Goal: Use online tool/utility: Utilize a website feature to perform a specific function

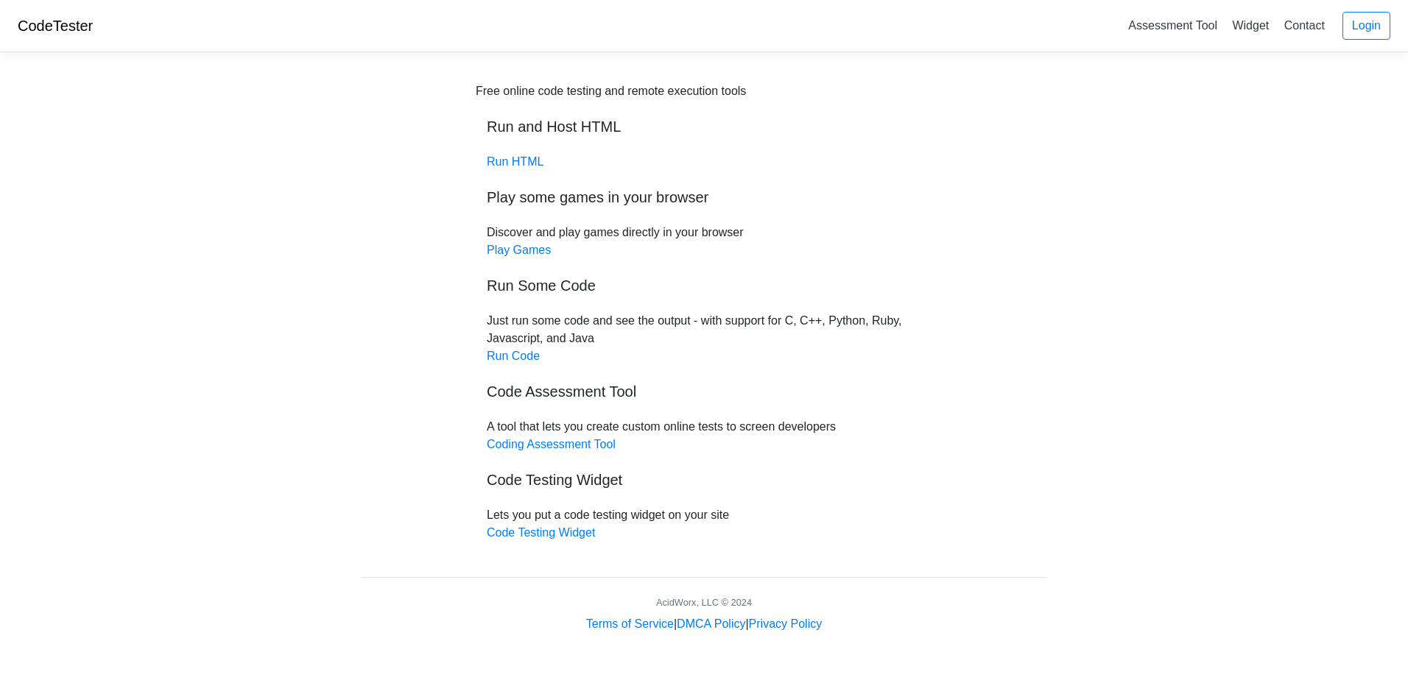
click at [527, 278] on h5 "Run Some Code" at bounding box center [704, 286] width 434 height 18
drag, startPoint x: 104, startPoint y: 38, endPoint x: 452, endPoint y: 61, distance: 349.0
click at [148, 52] on div "CodeTester Assessment Tool Widget Contact Login" at bounding box center [704, 26] width 1408 height 52
click at [942, 616] on div "Terms of Service | DMCA Policy | Privacy Policy" at bounding box center [703, 624] width 707 height 18
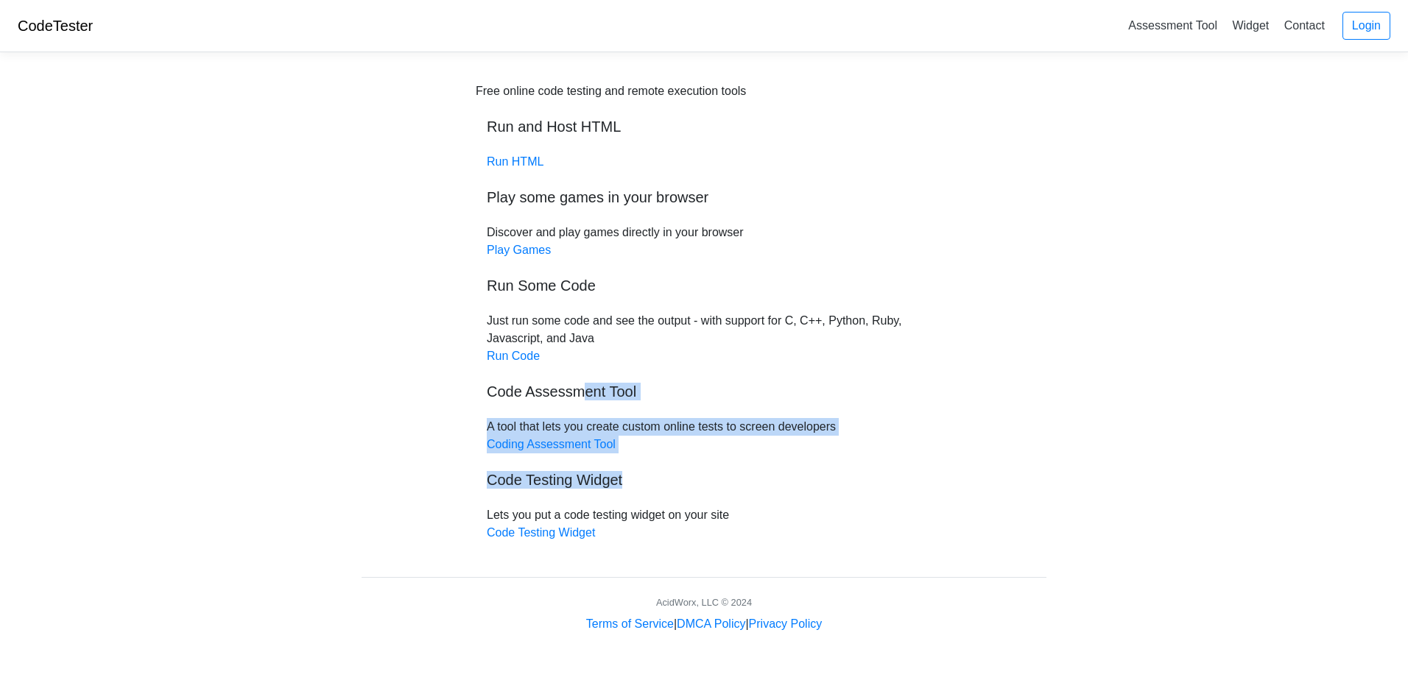
drag, startPoint x: 619, startPoint y: 451, endPoint x: 565, endPoint y: 371, distance: 96.0
click at [565, 371] on div "Free online code testing and remote execution tools Run and Host HTML Run HTML …" at bounding box center [704, 311] width 456 height 459
click at [515, 253] on link "Play Games" at bounding box center [519, 250] width 64 height 13
click at [518, 361] on link "Run Code" at bounding box center [513, 356] width 53 height 13
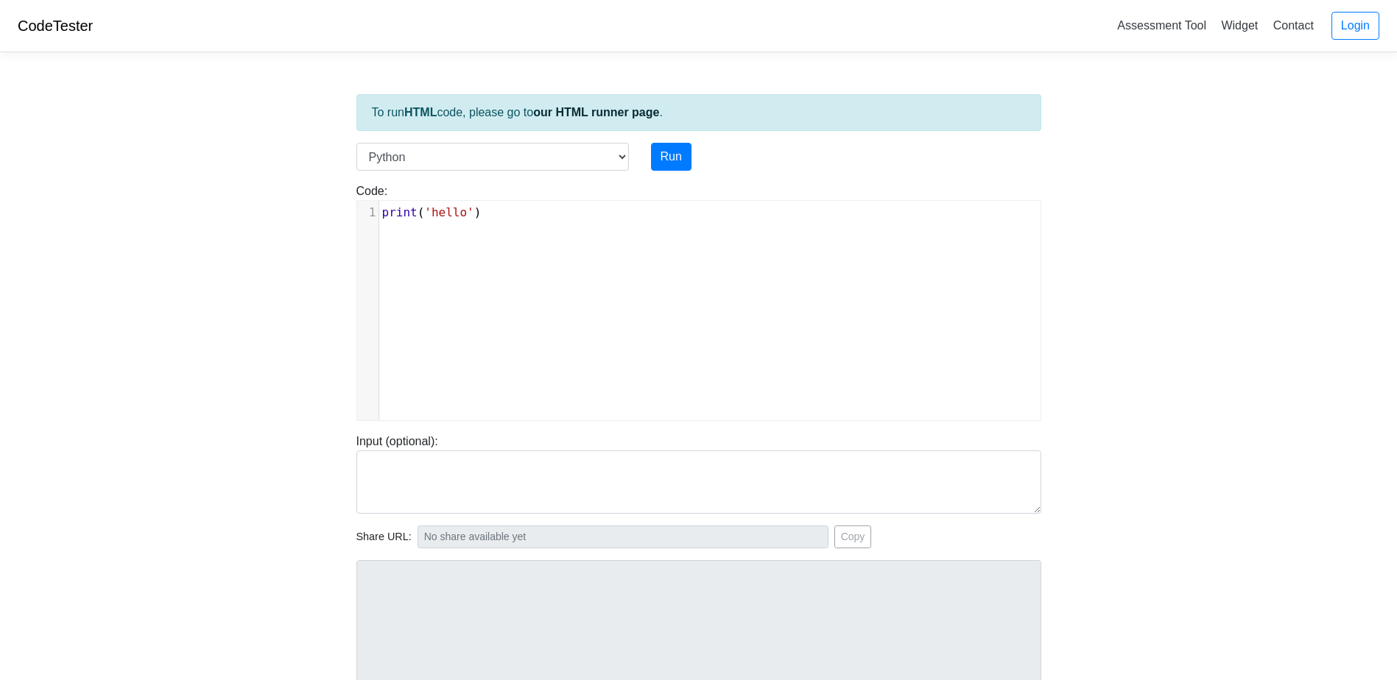
type textarea "lo')"
type textarea "print('hello')"
drag, startPoint x: 432, startPoint y: 223, endPoint x: 380, endPoint y: 213, distance: 53.1
click at [380, 213] on pre "print ( 'hello' )" at bounding box center [715, 213] width 672 height 18
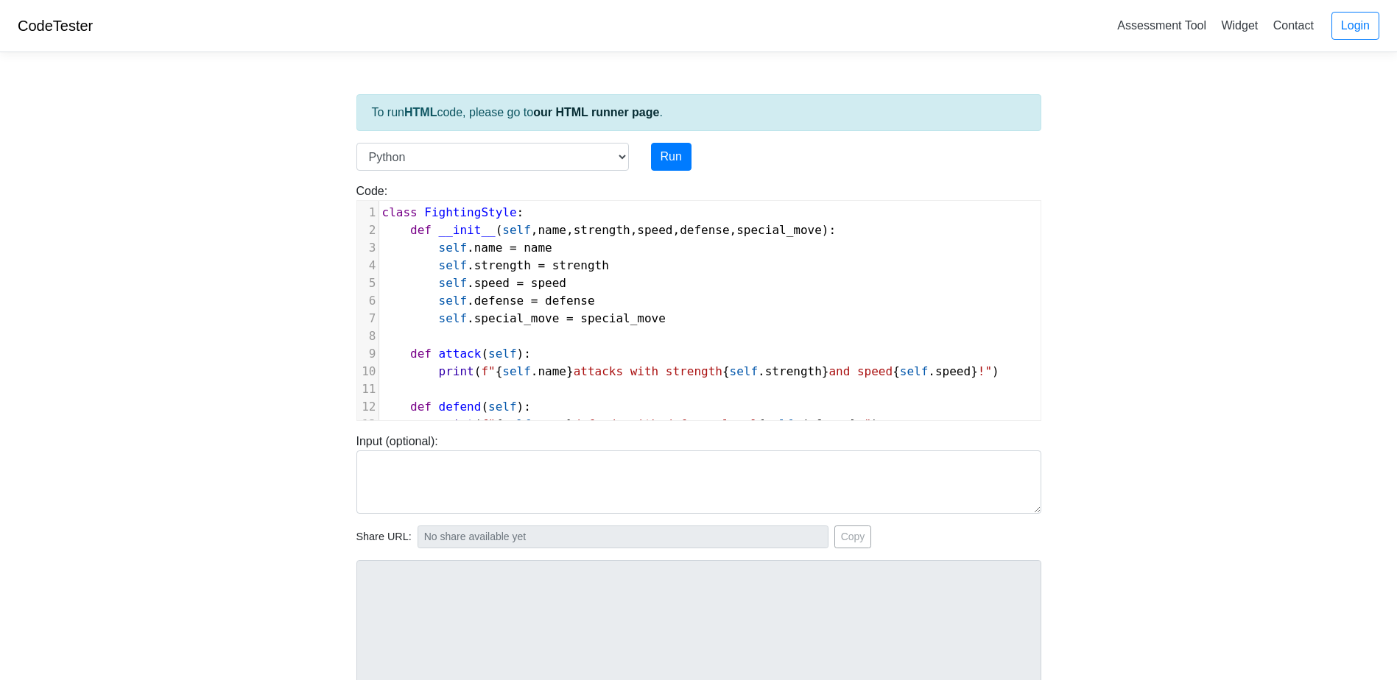
scroll to position [264, 0]
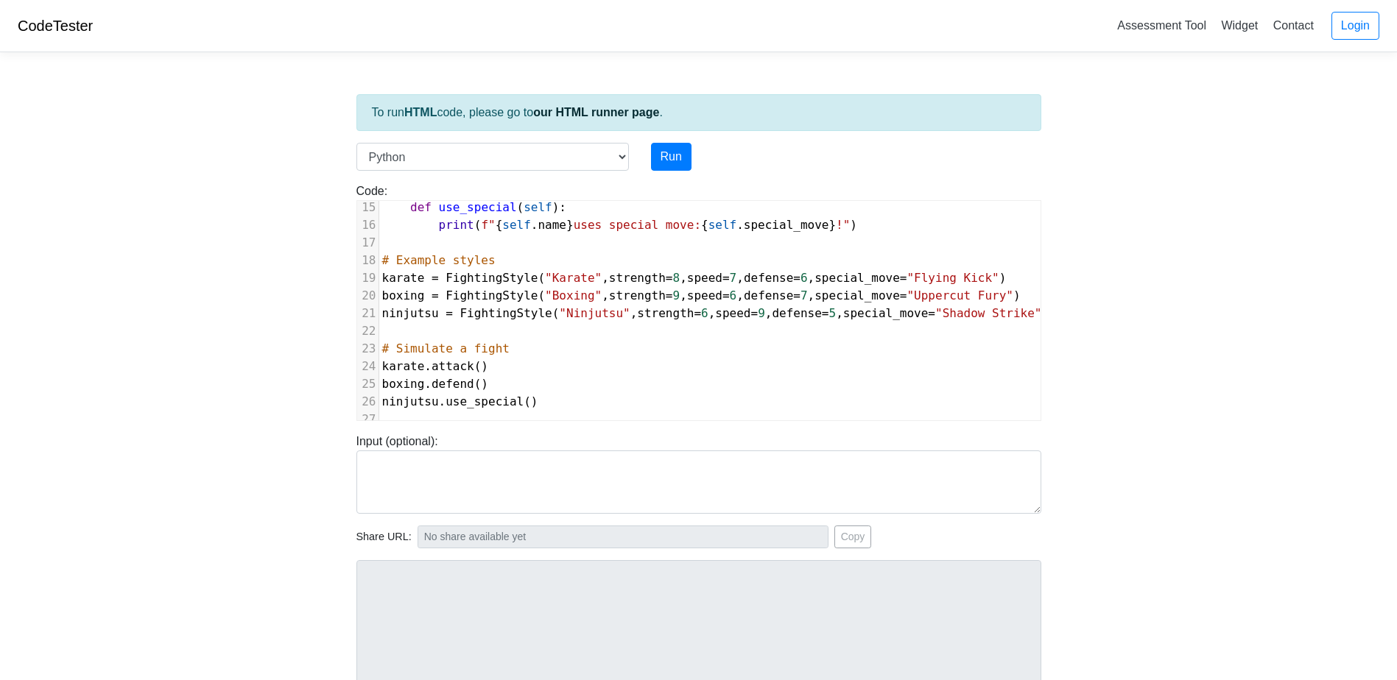
click at [641, 160] on div "Run" at bounding box center [728, 157] width 177 height 28
click at [661, 156] on button "Run" at bounding box center [671, 157] width 40 height 28
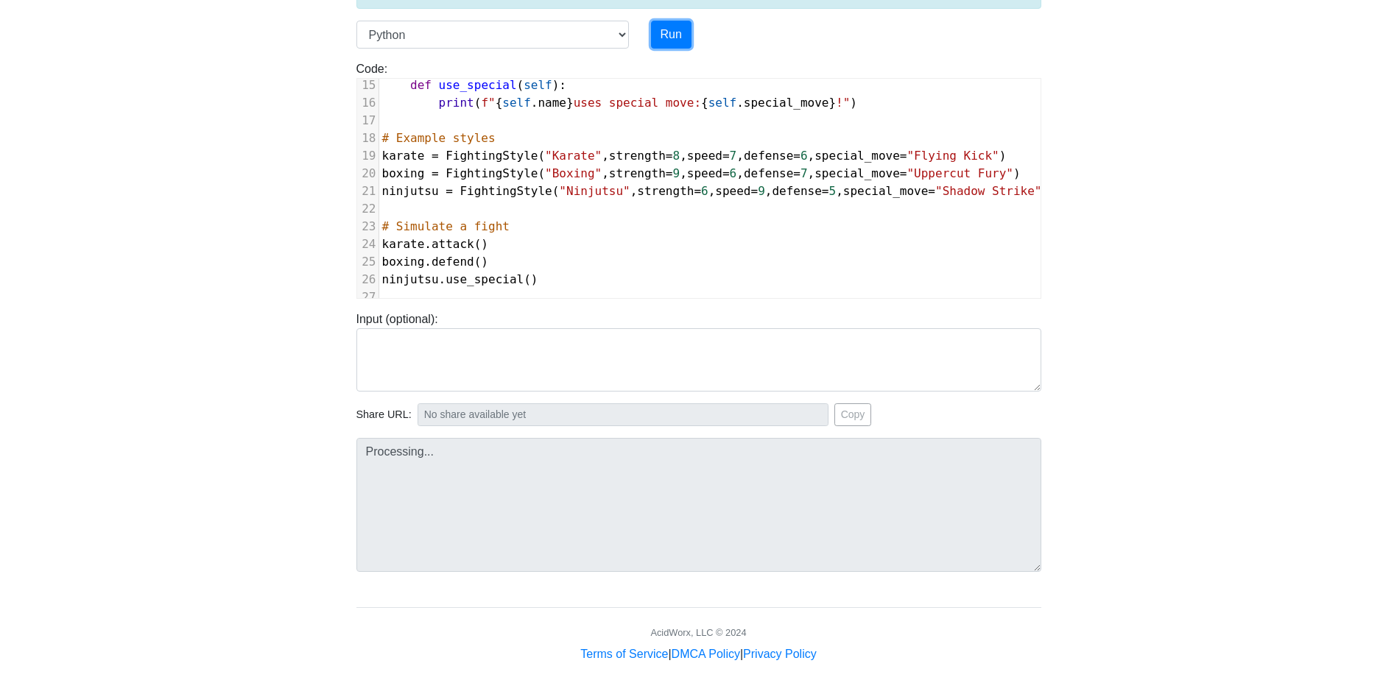
scroll to position [141, 0]
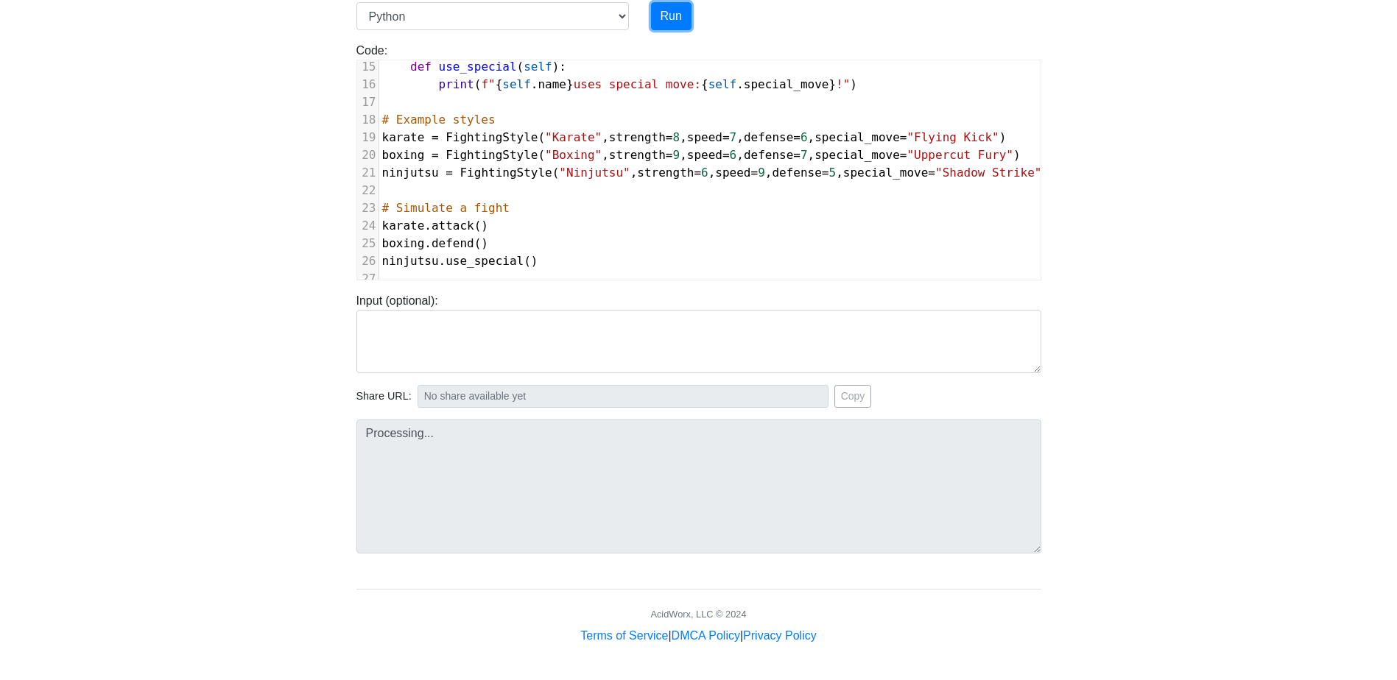
type input "https://codetester.io/runner?s=DZlwAebYzM"
type textarea "Stdout: Karate attacks with strength 8 and speed 7! Boxing defends with defense…"
